Goal: Navigation & Orientation: Find specific page/section

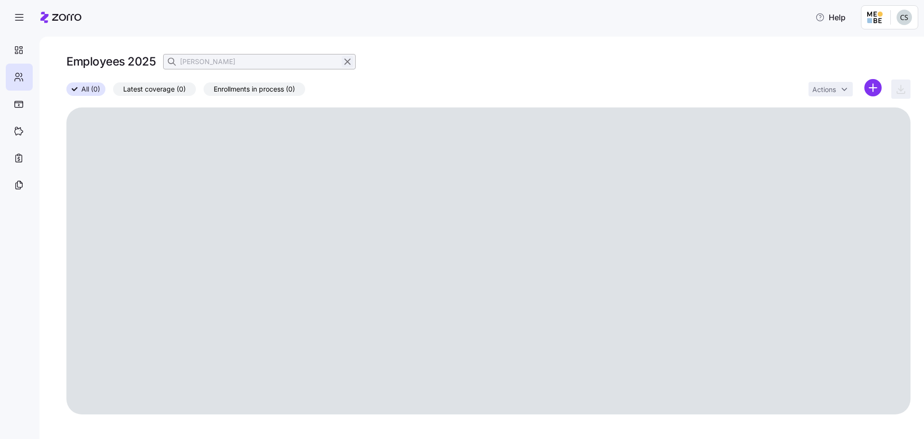
click at [351, 62] on icon "button" at bounding box center [347, 62] width 11 height 12
click at [9, 47] on div at bounding box center [19, 50] width 27 height 27
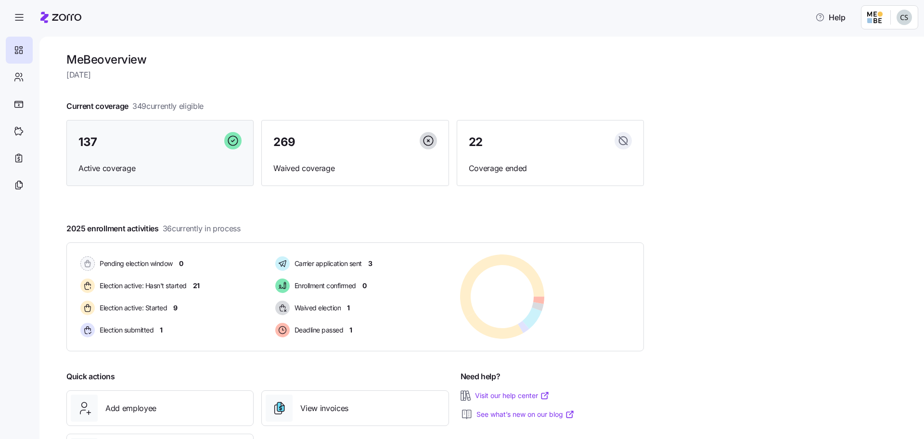
click at [84, 140] on span "137" at bounding box center [87, 142] width 19 height 12
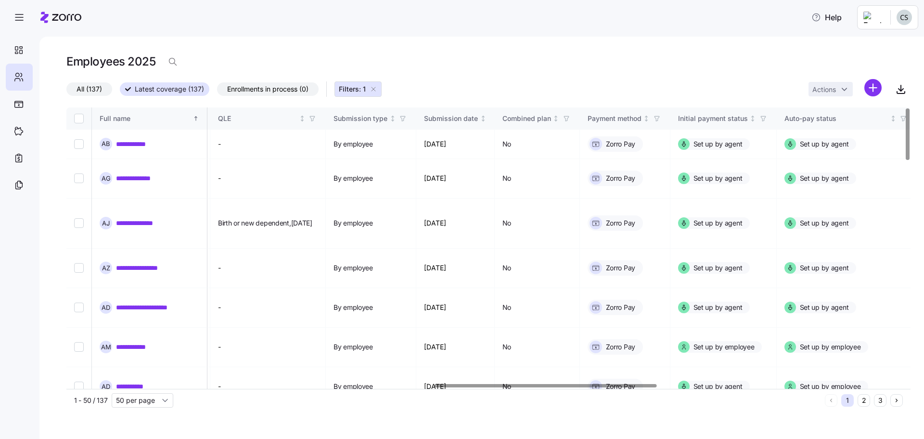
scroll to position [0, 2338]
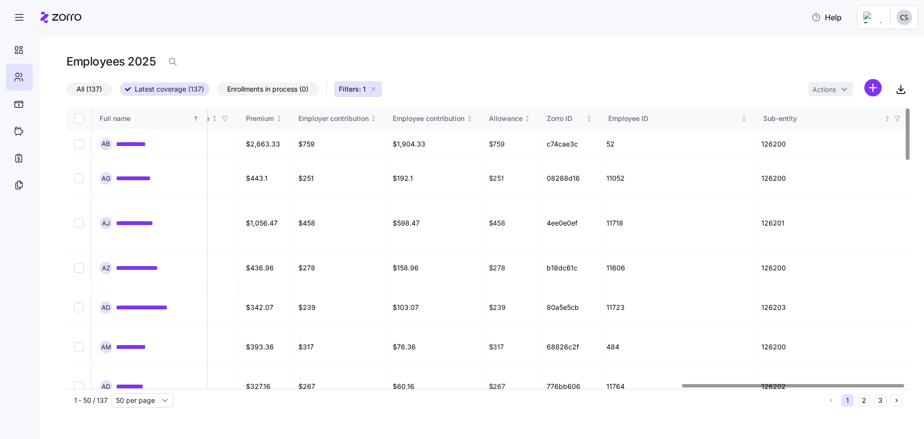
click at [894, 387] on div at bounding box center [793, 385] width 222 height 3
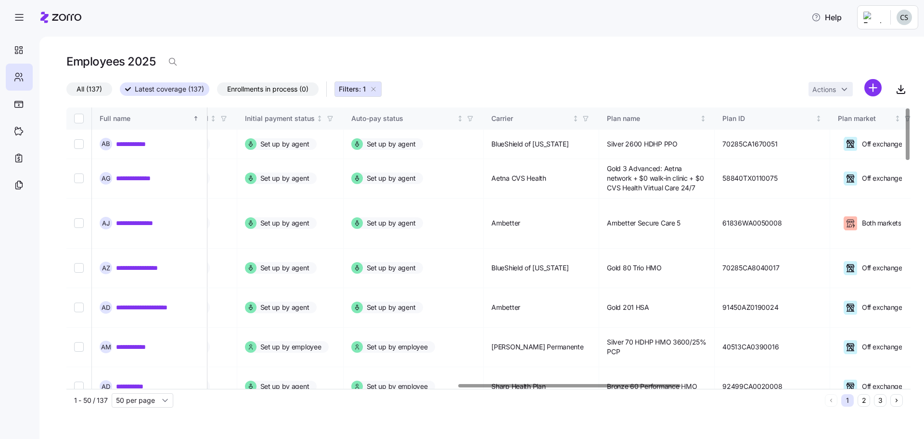
scroll to position [0, 1427]
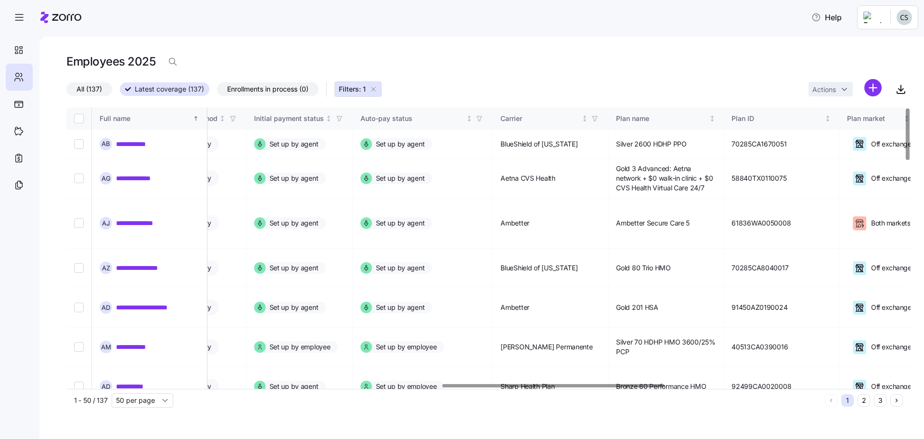
click at [592, 387] on div at bounding box center [553, 385] width 222 height 3
click at [901, 90] on icon "button" at bounding box center [901, 88] width 0 height 6
click at [375, 86] on icon "button" at bounding box center [374, 89] width 8 height 8
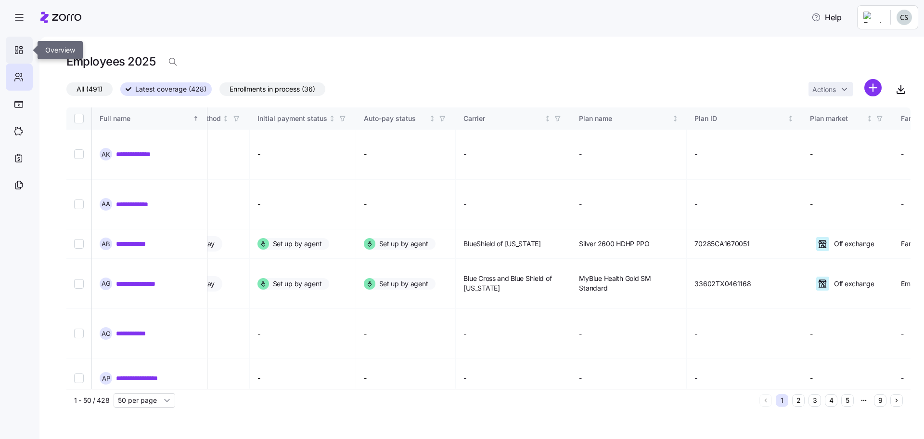
click at [17, 58] on div at bounding box center [19, 50] width 27 height 27
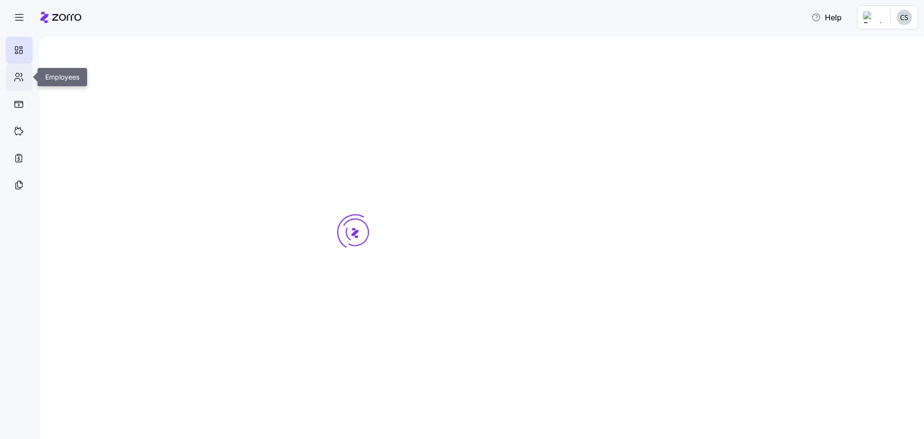
click at [15, 77] on icon at bounding box center [18, 77] width 11 height 12
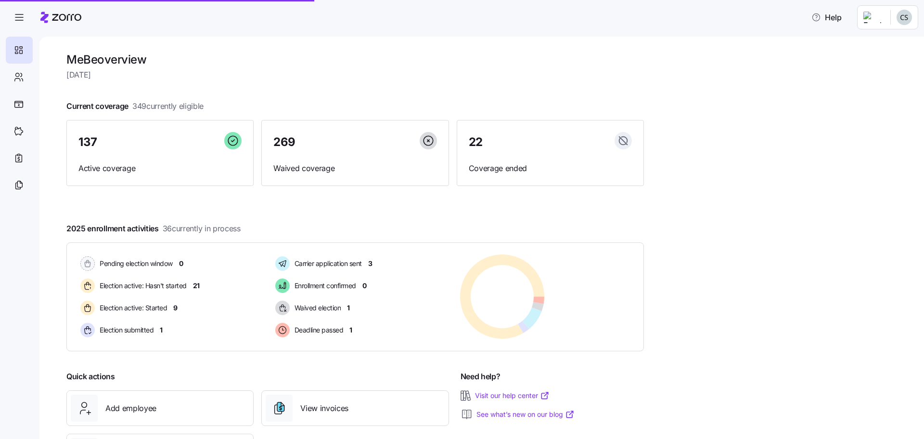
click at [23, 53] on icon at bounding box center [18, 50] width 11 height 12
click at [278, 148] on span "269" at bounding box center [284, 142] width 22 height 12
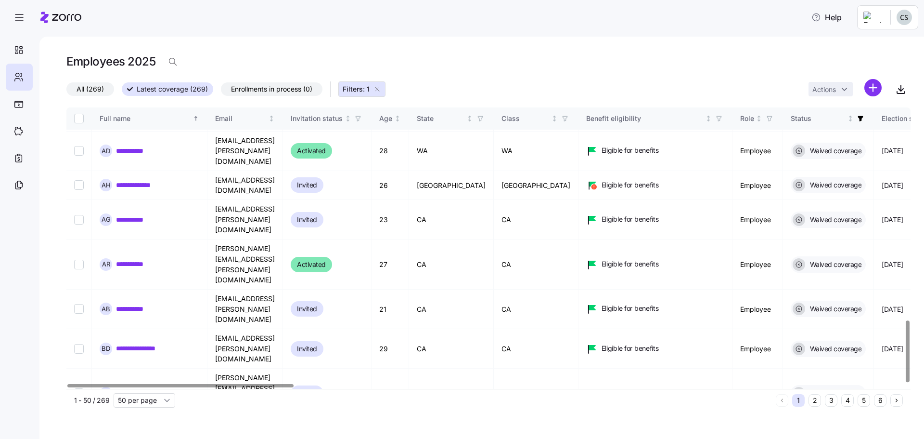
scroll to position [968, 0]
drag, startPoint x: 207, startPoint y: 383, endPoint x: 396, endPoint y: 402, distance: 190.7
click at [396, 402] on div "**********" at bounding box center [488, 259] width 844 height 304
click at [377, 419] on div "**********" at bounding box center [481, 238] width 885 height 402
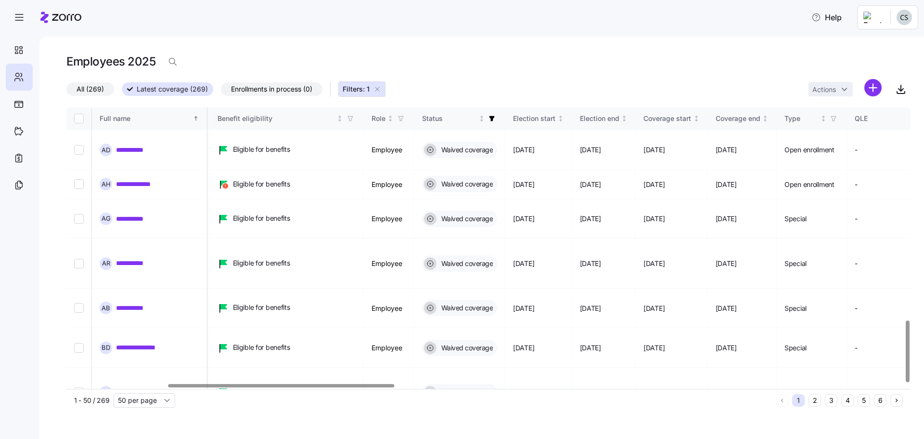
scroll to position [968, 288]
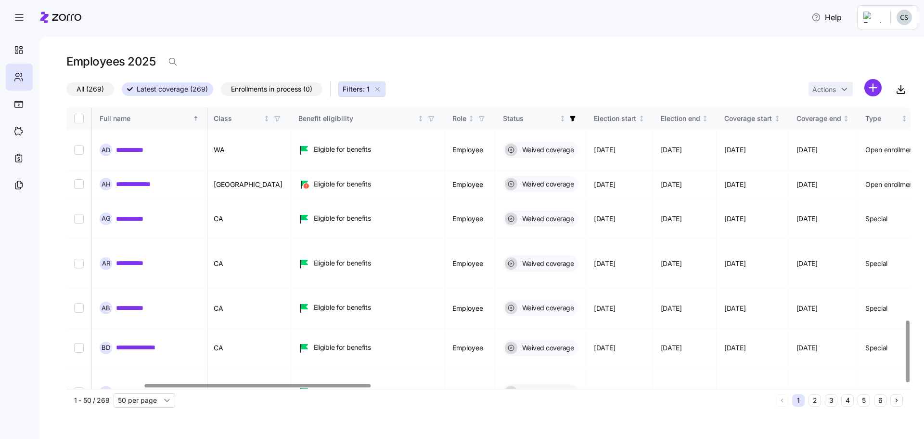
click at [346, 387] on div at bounding box center [258, 385] width 226 height 3
click at [437, 119] on span "button" at bounding box center [431, 118] width 11 height 11
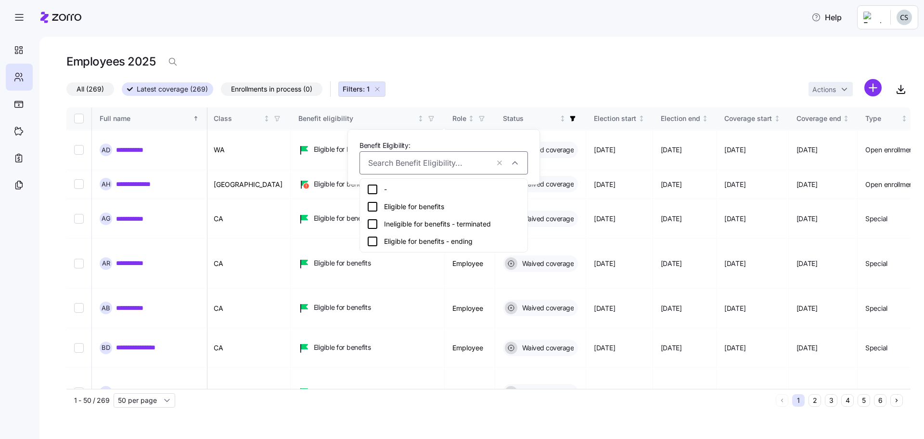
click at [372, 202] on icon at bounding box center [372, 206] width 9 height 9
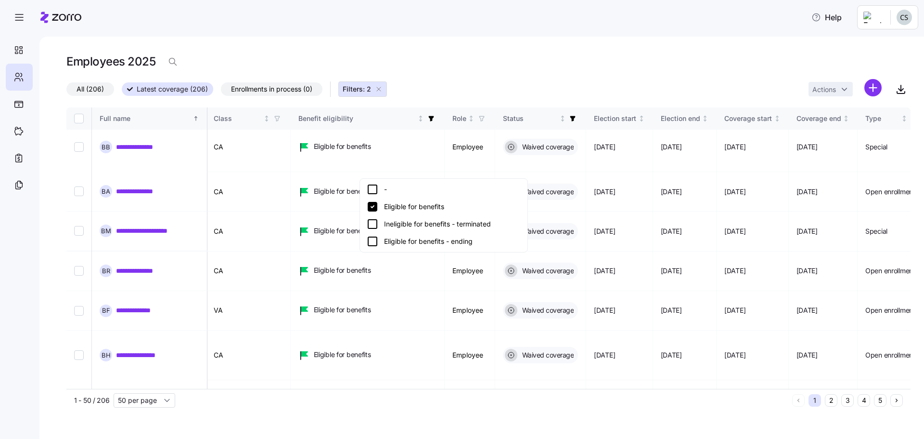
scroll to position [772, 288]
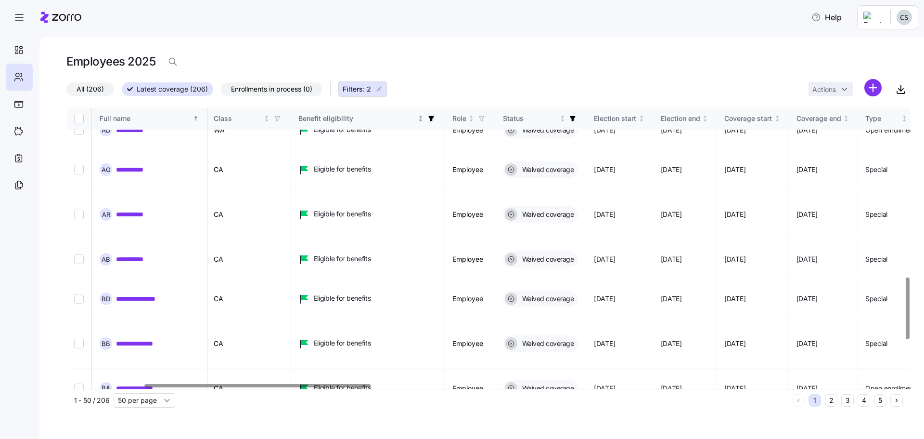
click at [435, 119] on icon "button" at bounding box center [431, 118] width 7 height 7
click at [547, 65] on div "Employees 2025" at bounding box center [488, 61] width 844 height 19
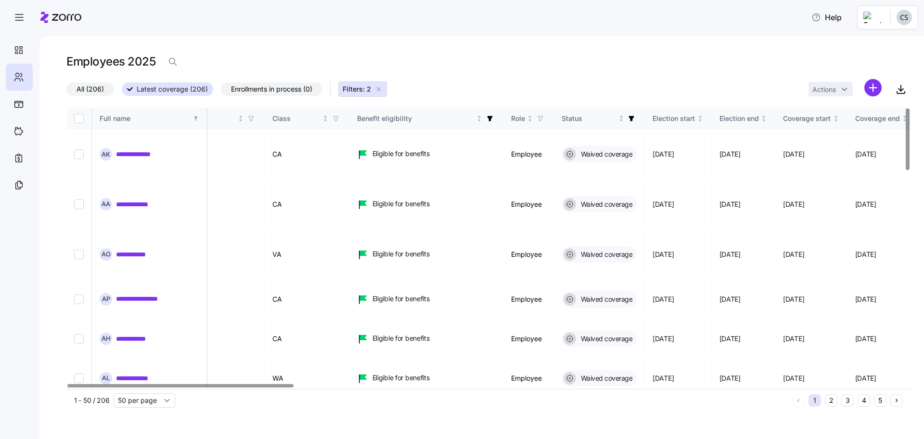
scroll to position [0, 0]
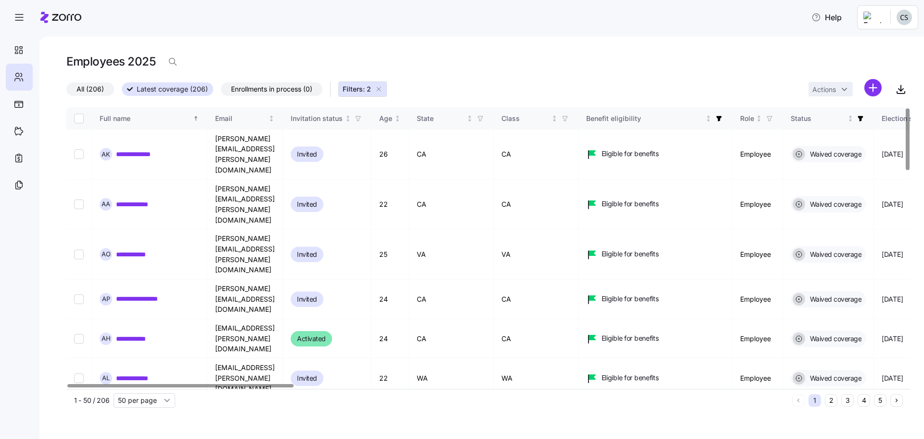
click at [67, 387] on div at bounding box center [180, 385] width 226 height 3
click at [871, 88] on html "**********" at bounding box center [462, 216] width 924 height 433
click at [640, 63] on html "**********" at bounding box center [462, 216] width 924 height 433
click at [907, 90] on span "button" at bounding box center [901, 89] width 18 height 18
click at [66, 383] on div at bounding box center [485, 386] width 839 height 6
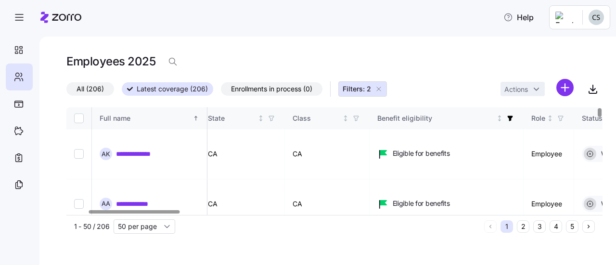
scroll to position [0, 126]
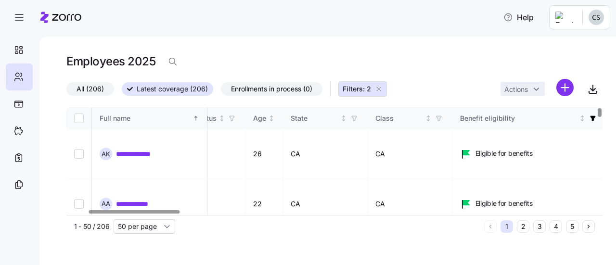
click at [173, 214] on div at bounding box center [134, 211] width 91 height 3
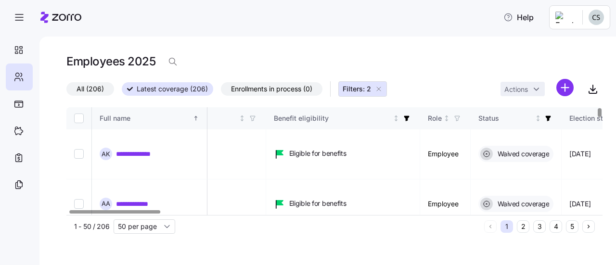
scroll to position [0, 0]
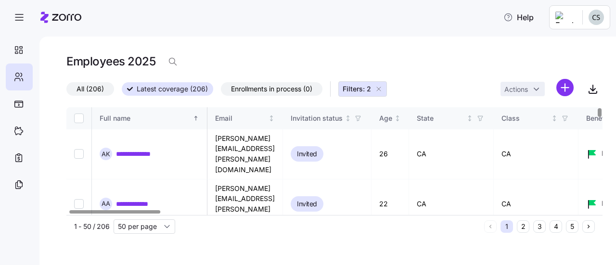
click at [70, 214] on div at bounding box center [115, 211] width 91 height 3
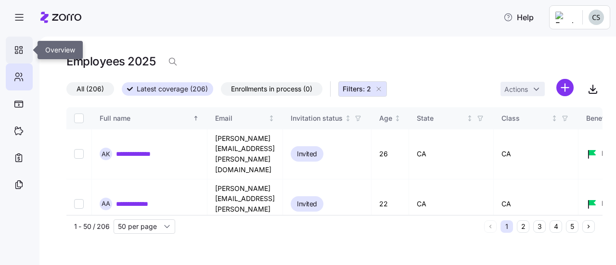
click at [21, 55] on icon at bounding box center [18, 50] width 11 height 12
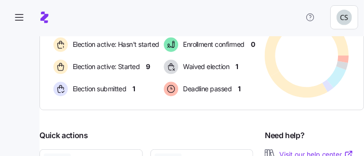
scroll to position [225, 0]
